Goal: Transaction & Acquisition: Purchase product/service

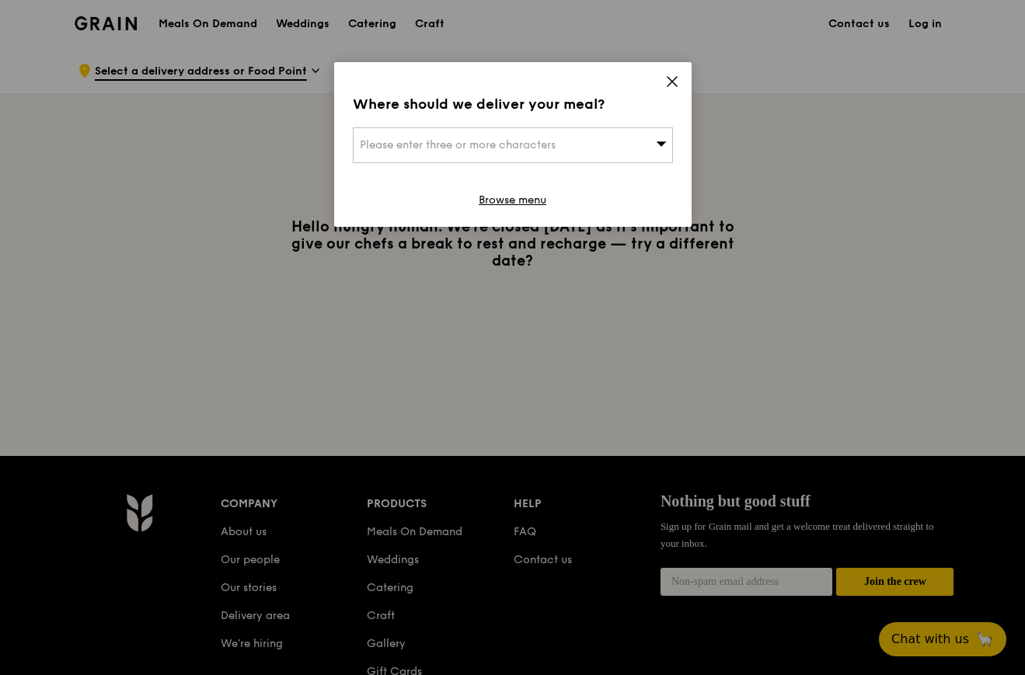
click at [531, 156] on div "Please enter three or more characters" at bounding box center [513, 145] width 320 height 36
click at [608, 99] on div "Where should we deliver your meal?" at bounding box center [513, 104] width 320 height 22
click at [672, 78] on icon at bounding box center [672, 82] width 14 height 14
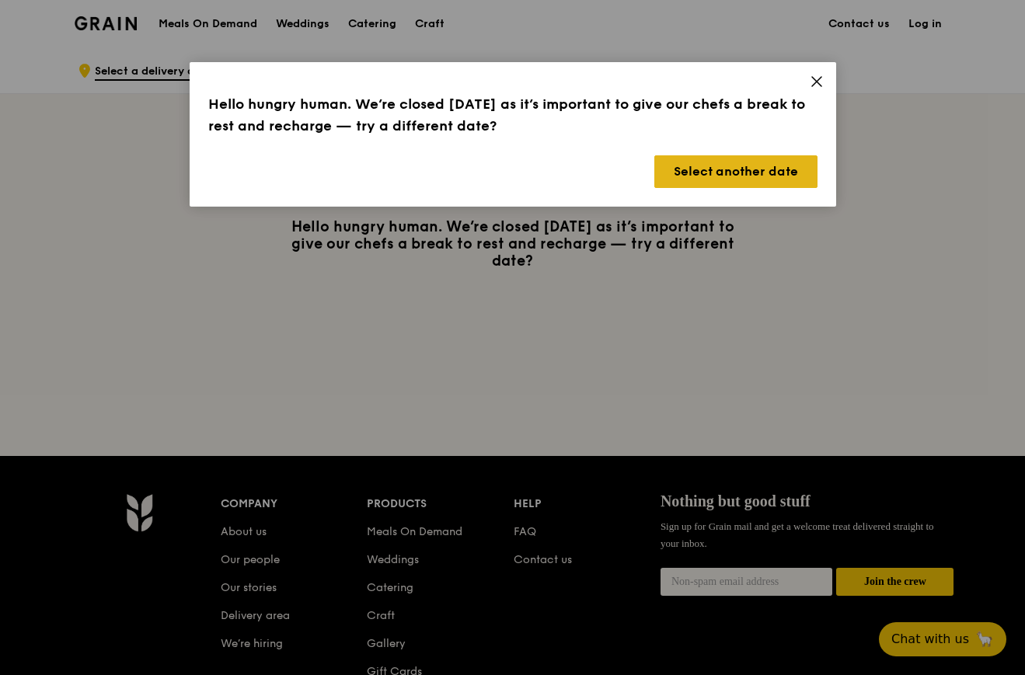
click at [702, 171] on button "Select another date" at bounding box center [735, 171] width 163 height 33
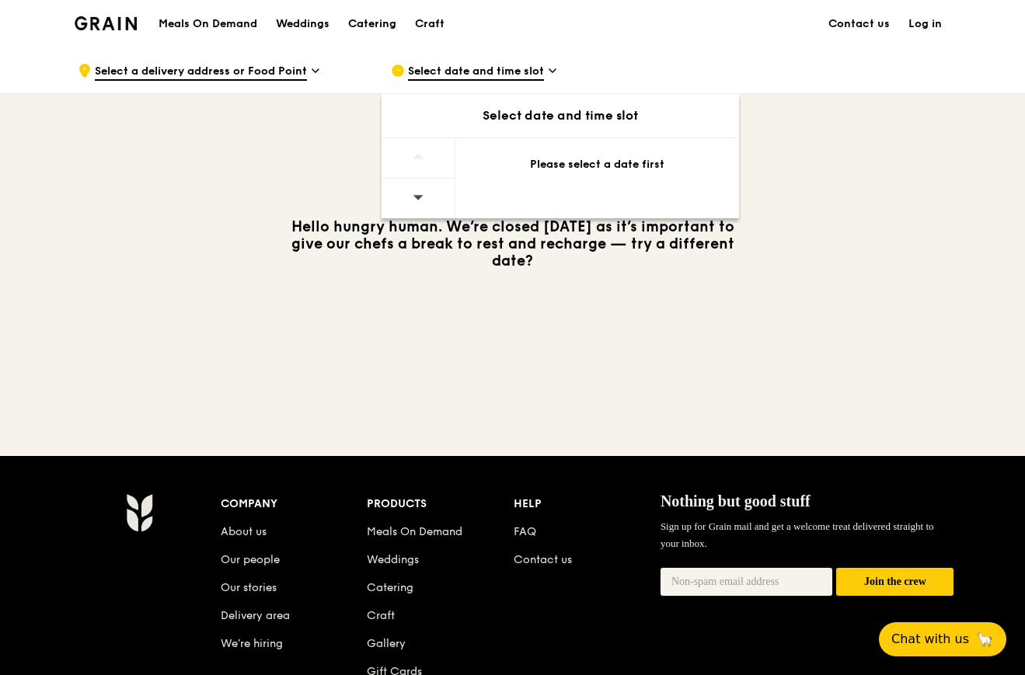
click at [559, 180] on div "Please select a date first" at bounding box center [597, 167] width 284 height 59
click at [453, 172] on div at bounding box center [419, 158] width 74 height 40
click at [434, 191] on div at bounding box center [419, 199] width 74 height 40
click at [486, 167] on div "Please select a date first" at bounding box center [597, 165] width 246 height 16
click at [223, 76] on span "Select a delivery address or Food Point" at bounding box center [201, 72] width 212 height 17
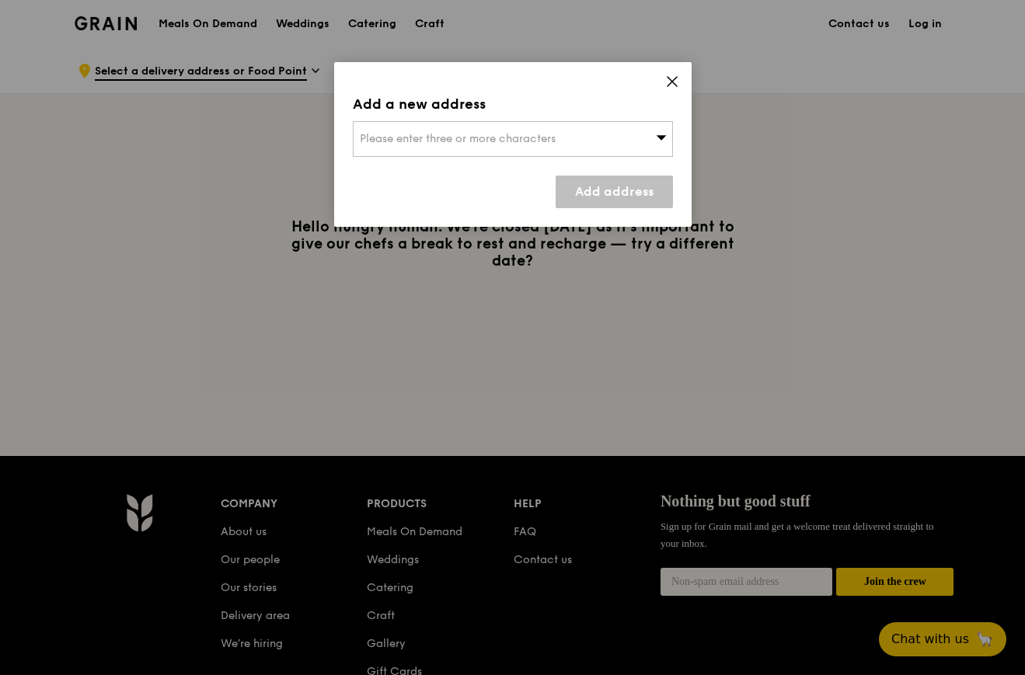
click at [672, 79] on icon at bounding box center [672, 82] width 14 height 14
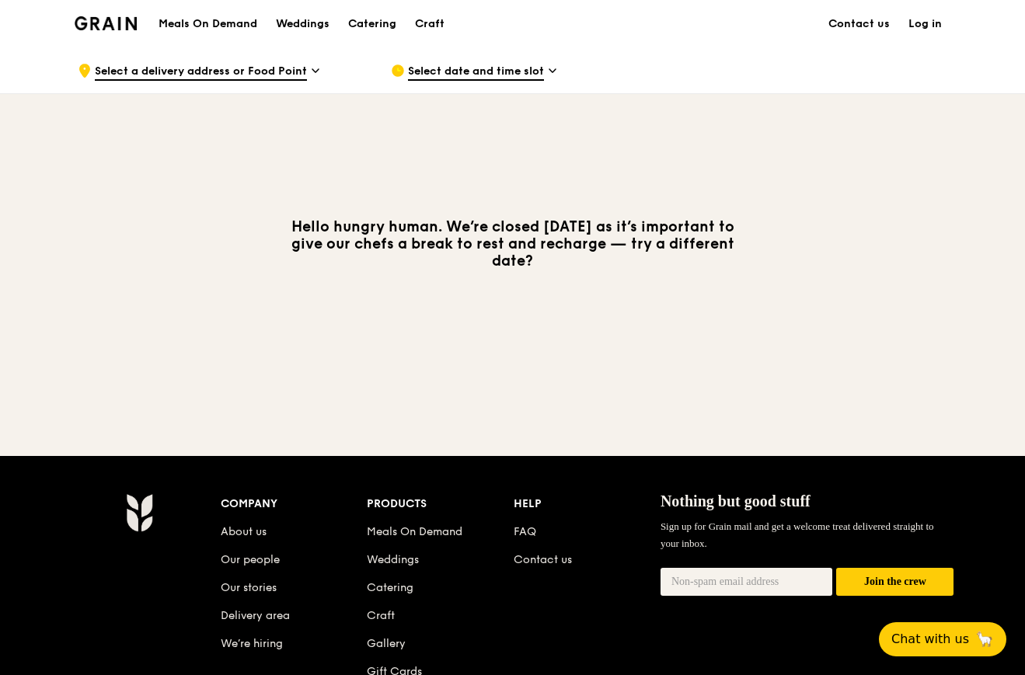
click at [204, 25] on h1 "Meals On Demand" at bounding box center [208, 24] width 99 height 16
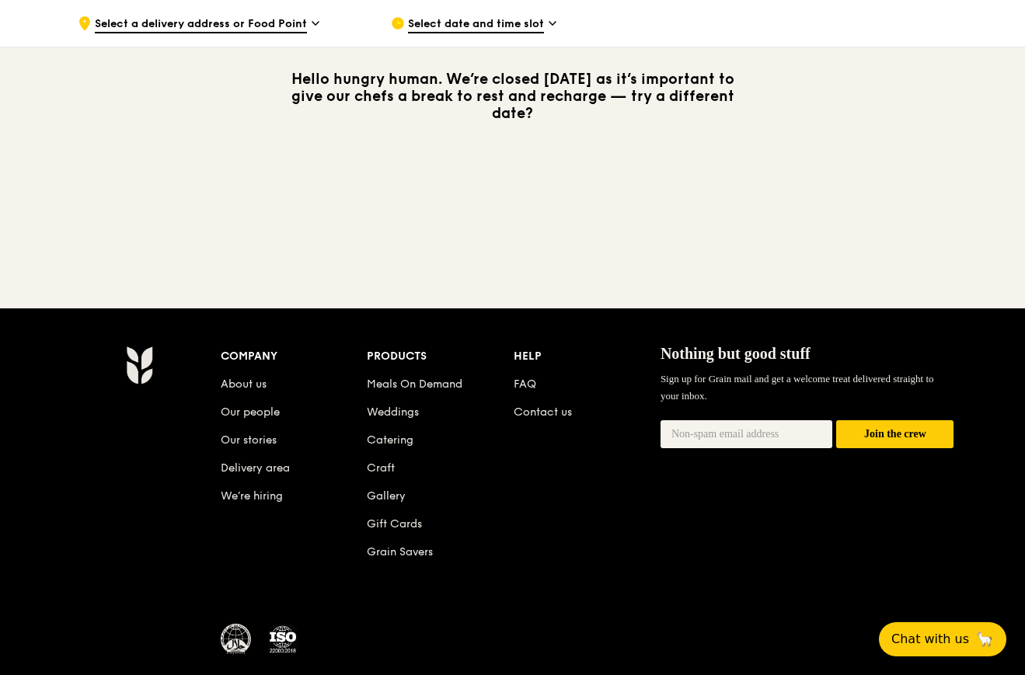
scroll to position [147, 0]
click at [261, 468] on link "Delivery area" at bounding box center [255, 468] width 69 height 13
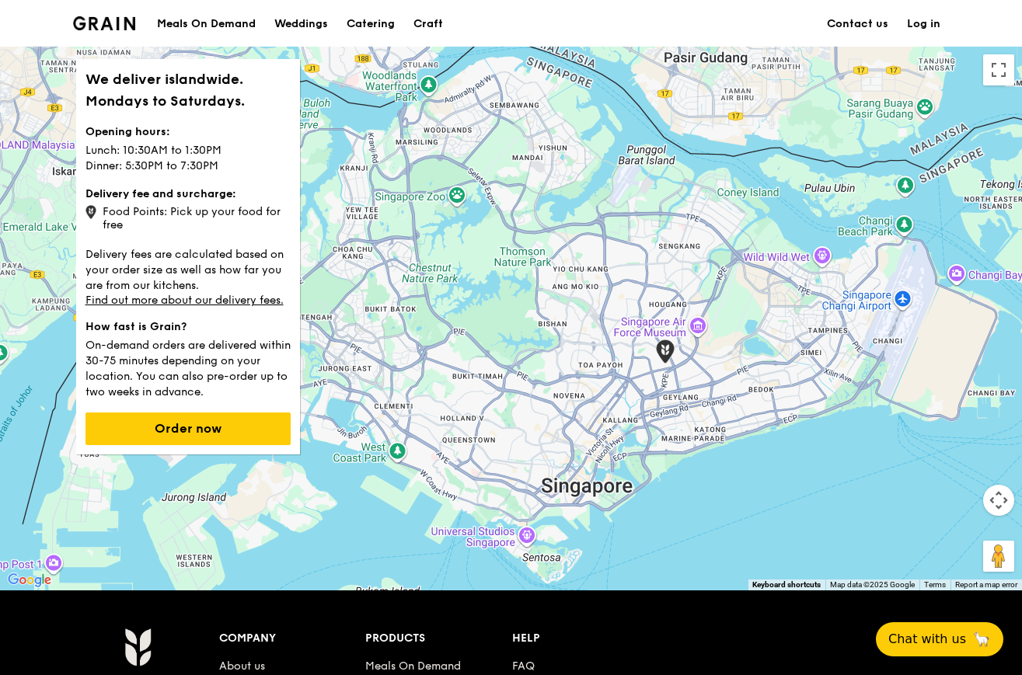
click at [221, 27] on div "Meals On Demand" at bounding box center [206, 24] width 99 height 47
